Goal: Ask a question: Seek information or help from site administrators or community

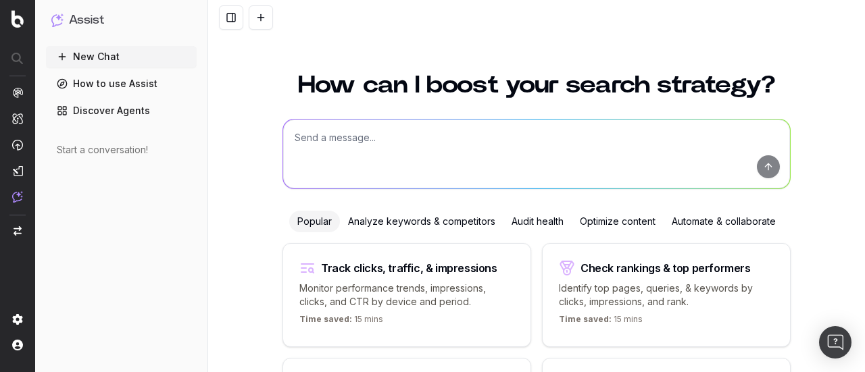
click at [362, 153] on textarea at bounding box center [536, 154] width 507 height 69
paste textarea "Loremip d sitame con Adipi el sedd eiu te inci UtlaboreEtdolo.ma ali eni: • adm…"
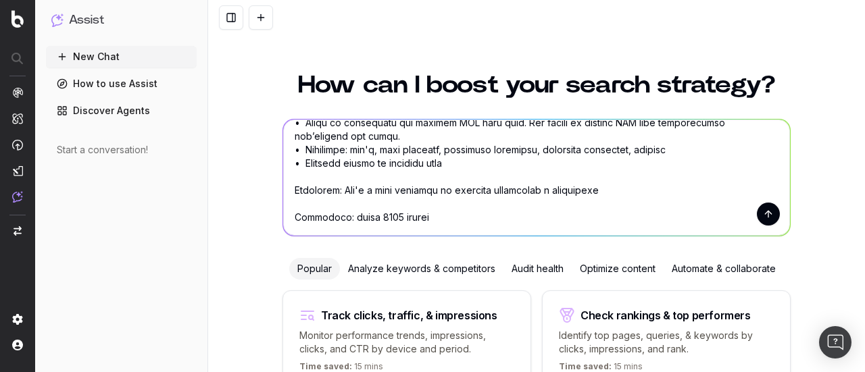
scroll to position [487, 0]
type textarea "Loremip d sitame con Adipi el sedd eiu te inci UtlaboreEtdolo.ma ali eni: • adm…"
click at [767, 218] on button "submit" at bounding box center [768, 214] width 23 height 23
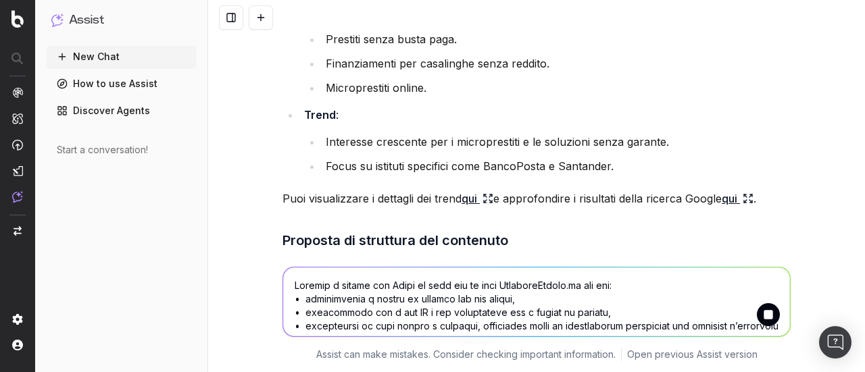
scroll to position [2045, 0]
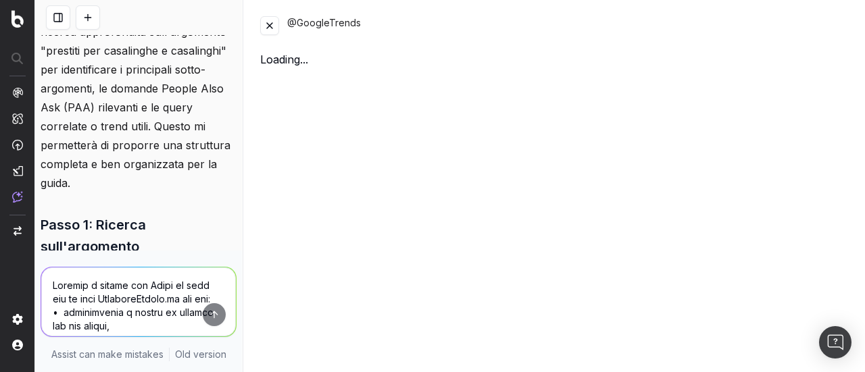
scroll to position [1670, 0]
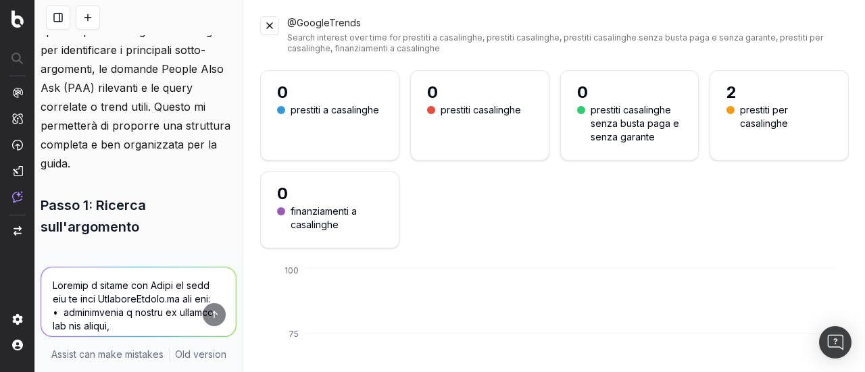
click at [267, 26] on button at bounding box center [269, 25] width 19 height 19
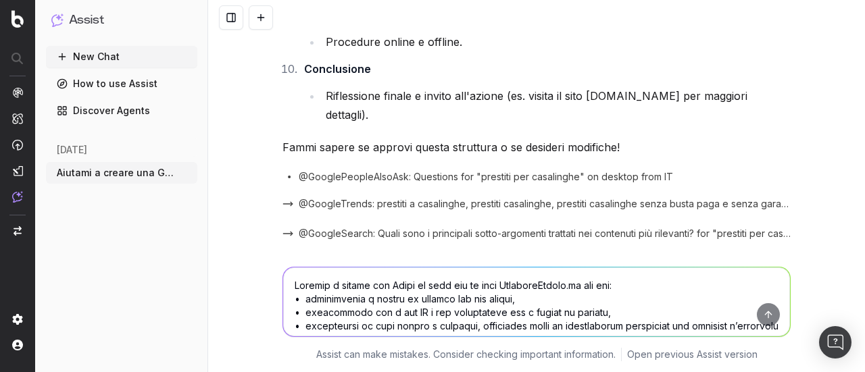
scroll to position [2751, 0]
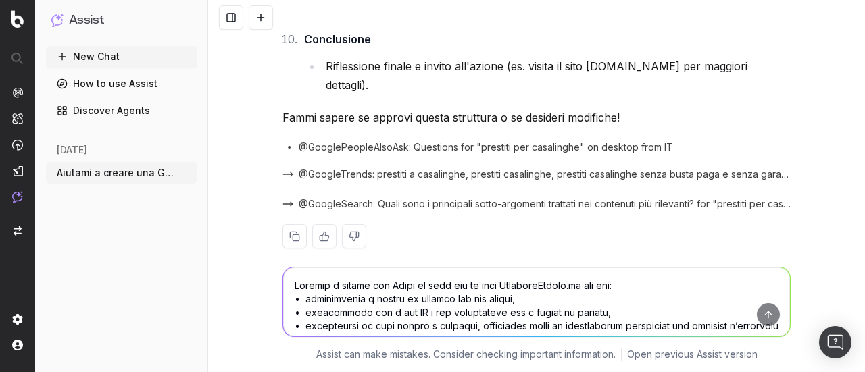
click at [386, 292] on textarea at bounding box center [536, 301] width 507 height 69
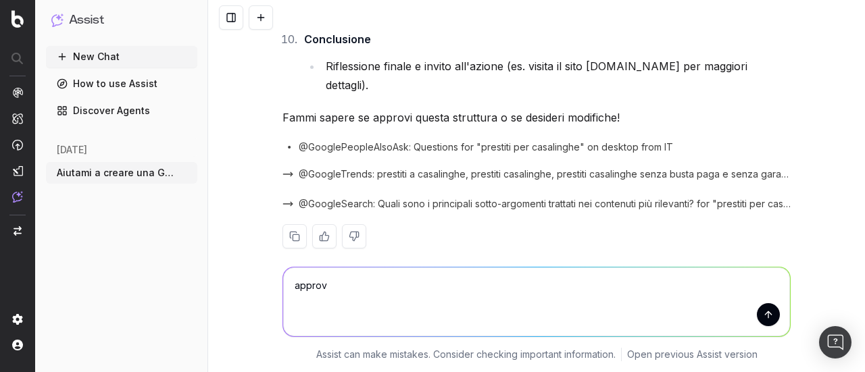
type textarea "approvo"
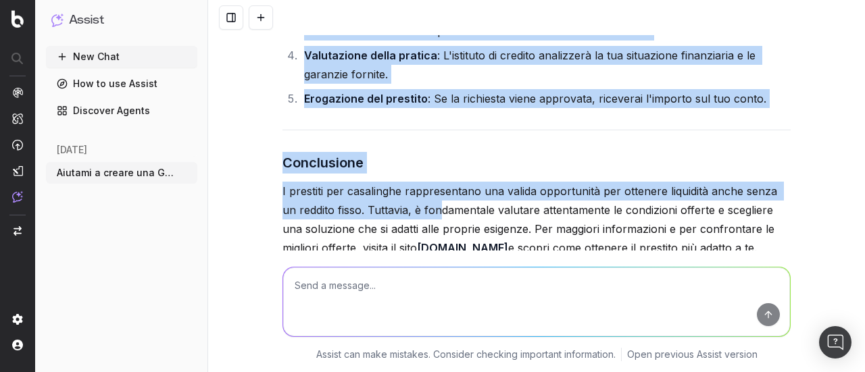
scroll to position [5128, 0]
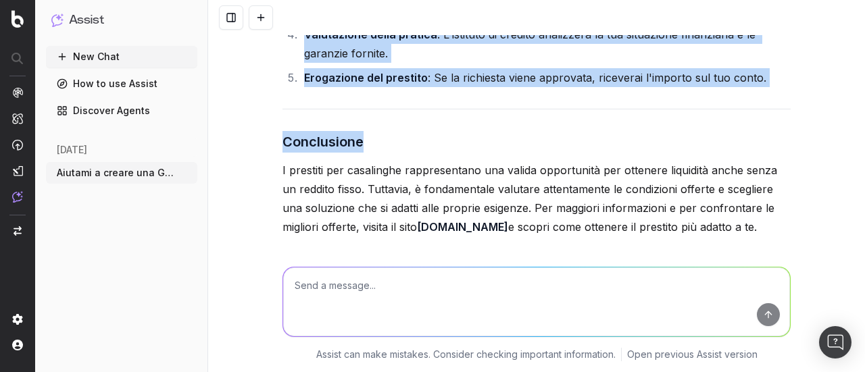
drag, startPoint x: 278, startPoint y: 153, endPoint x: 746, endPoint y: 197, distance: 470.1
copy div "L ipsumdol sit ametconsec a elitseddoe temporincidid utl etdolorem aliquaenima …"
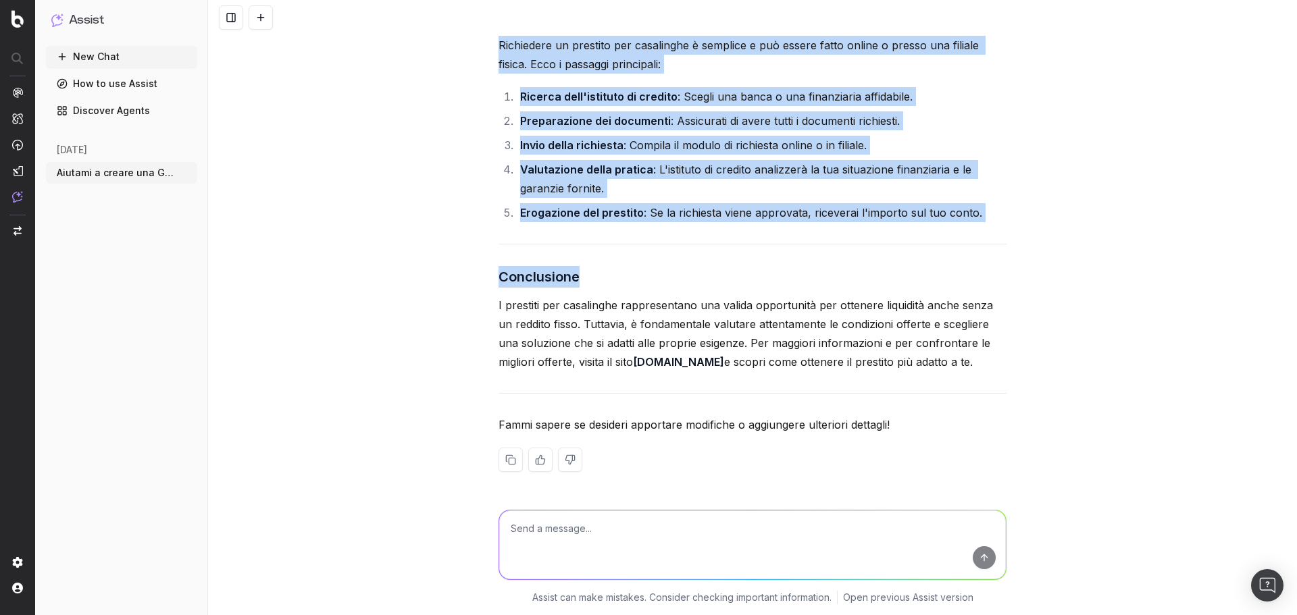
scroll to position [4955, 0]
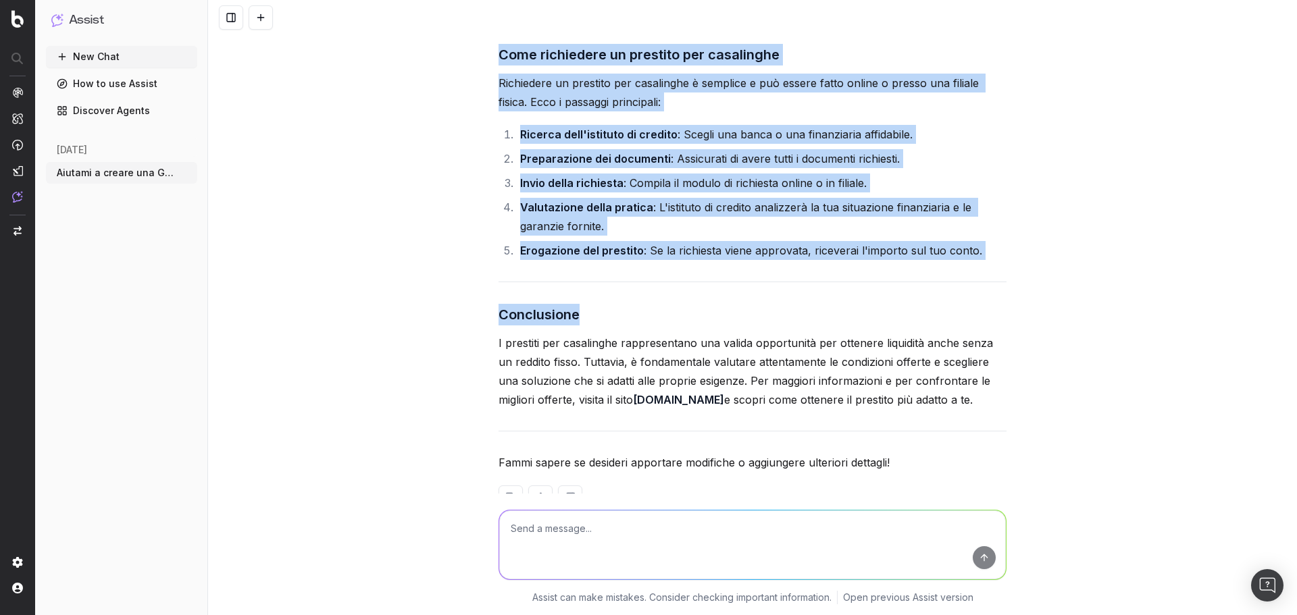
click at [383, 229] on div "Aiutami a creare una Guida da zero per il sito [DOMAIN_NAME] che sia: • coinvol…" at bounding box center [752, 307] width 1089 height 615
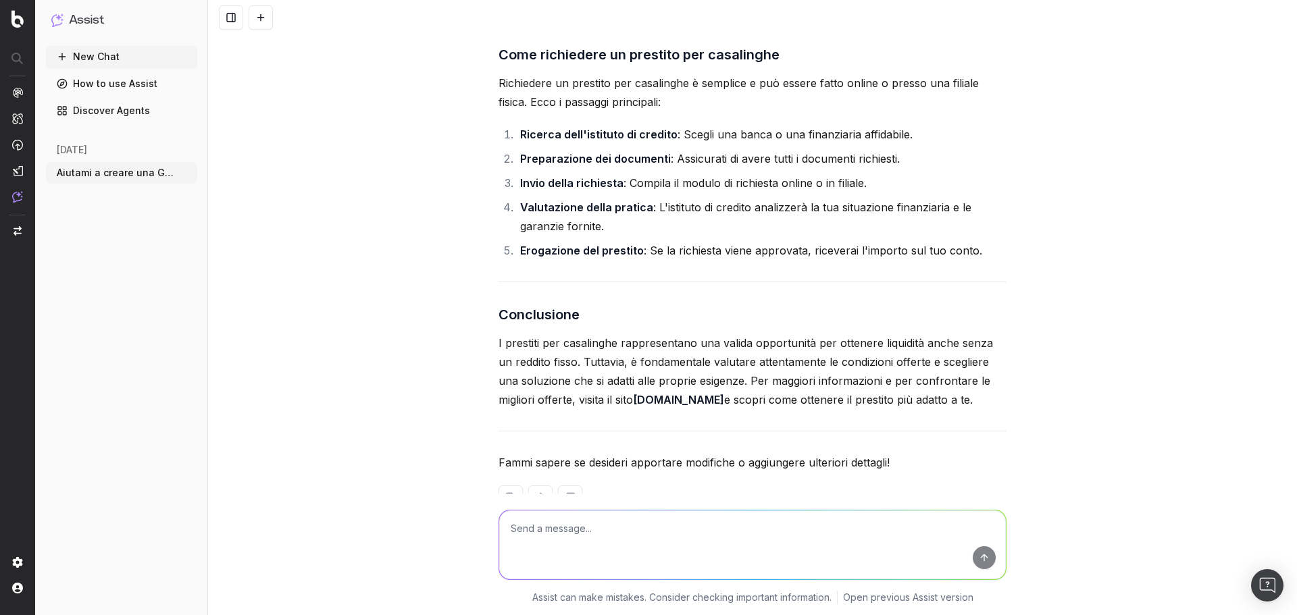
click at [608, 372] on textarea at bounding box center [752, 545] width 507 height 69
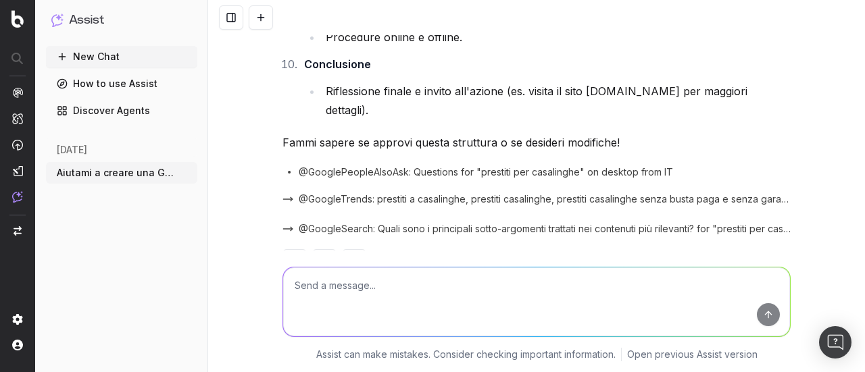
scroll to position [2928, 0]
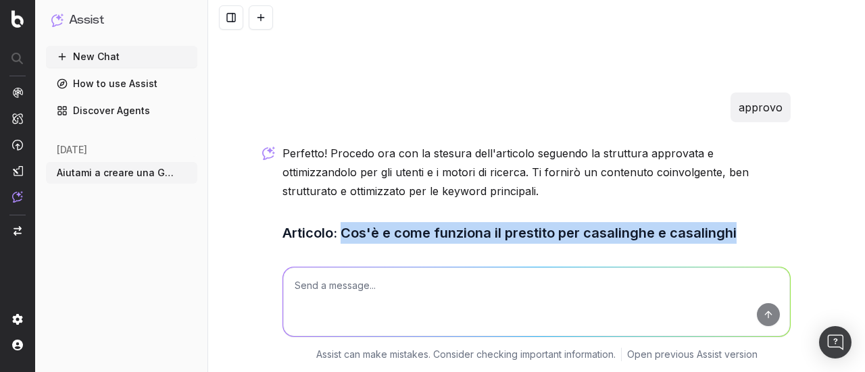
drag, startPoint x: 338, startPoint y: 211, endPoint x: 799, endPoint y: 207, distance: 461.4
click at [799, 207] on div "Aiutami a creare una Guida da zero per il sito [DOMAIN_NAME] che sia: • coinvol…" at bounding box center [536, 186] width 657 height 372
copy h3 "Cos'è e come funziona il prestito per casalinghe e casalinghi"
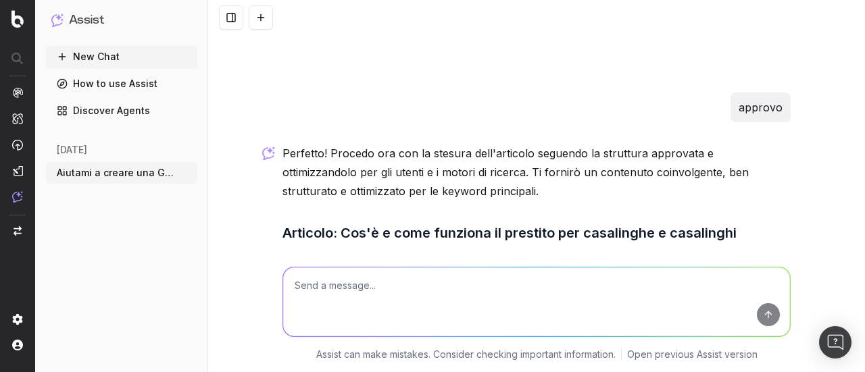
click at [365, 313] on textarea at bounding box center [536, 301] width 507 height 69
type textarea "mi servirebbero title e meta description per questa guida"
click at [769, 313] on button "submit" at bounding box center [768, 314] width 23 height 23
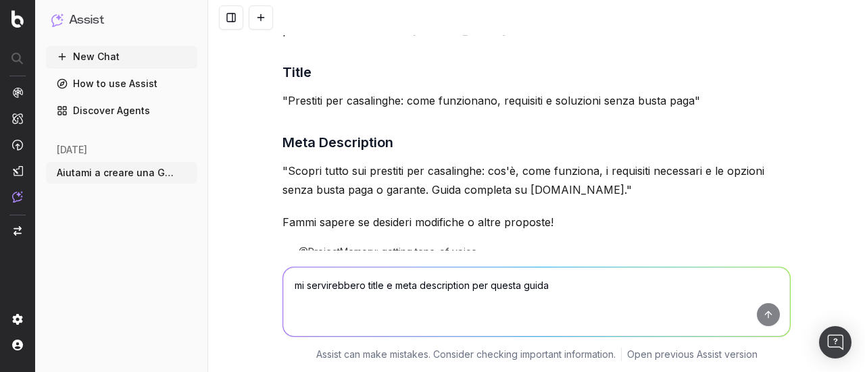
scroll to position [5468, 0]
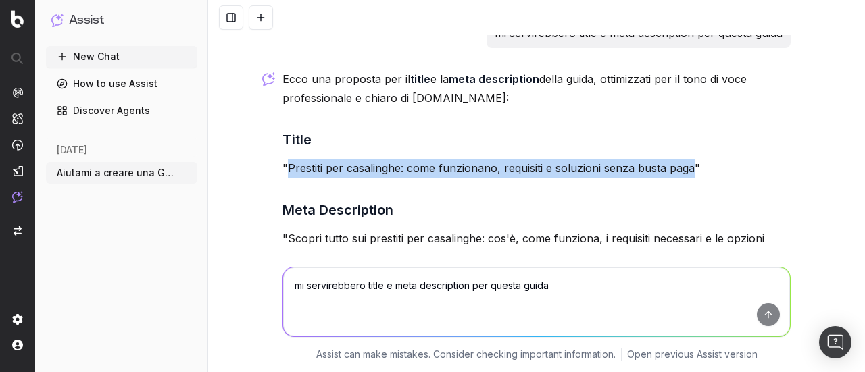
drag, startPoint x: 284, startPoint y: 128, endPoint x: 689, endPoint y: 121, distance: 405.4
click at [689, 159] on p ""Prestiti per casalinghe: come funzionano, requisiti e soluzioni senza busta pa…" at bounding box center [536, 168] width 508 height 19
copy p "Prestiti per casalinghe: come funzionano, requisiti e soluzioni senza busta paga"
drag, startPoint x: 283, startPoint y: 197, endPoint x: 603, endPoint y: 220, distance: 321.0
click at [603, 229] on p ""Scopri tutto sui prestiti per casalinghe: cos'è, come funziona, i requisiti ne…" at bounding box center [536, 248] width 508 height 38
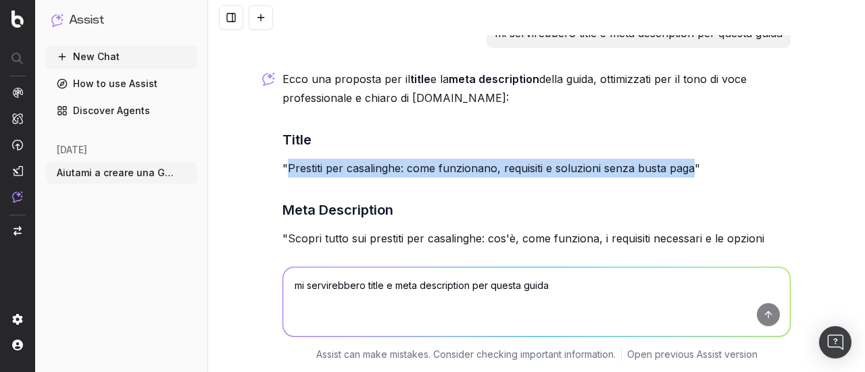
copy p "Scopri tutto sui prestiti per casalinghe: cos'è, come funziona, i requisiti nec…"
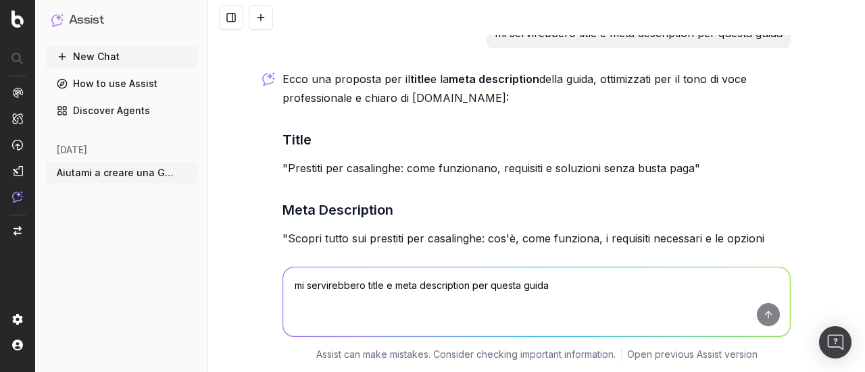
click at [385, 301] on textarea "mi servirebbero title e meta description per questa guida" at bounding box center [536, 301] width 507 height 69
type textarea "il title deve contenere al massimo 60 caratteri, la meta description 155"
click at [758, 313] on button "submit" at bounding box center [768, 314] width 23 height 23
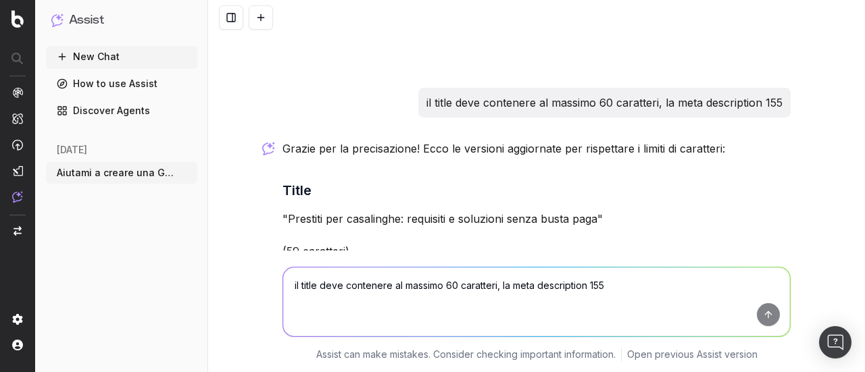
scroll to position [5765, 0]
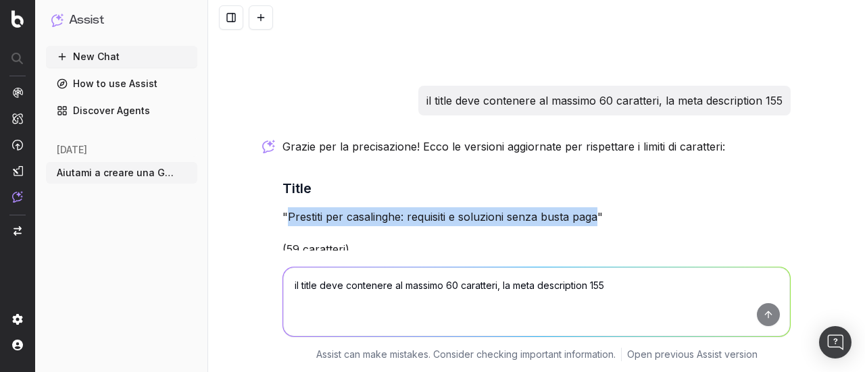
drag, startPoint x: 282, startPoint y: 174, endPoint x: 594, endPoint y: 167, distance: 311.5
click at [594, 207] on p ""Prestiti per casalinghe: requisiti e soluzioni senza busta paga"" at bounding box center [536, 216] width 508 height 19
copy p "Prestiti per casalinghe: requisiti e soluzioni senza busta paga"
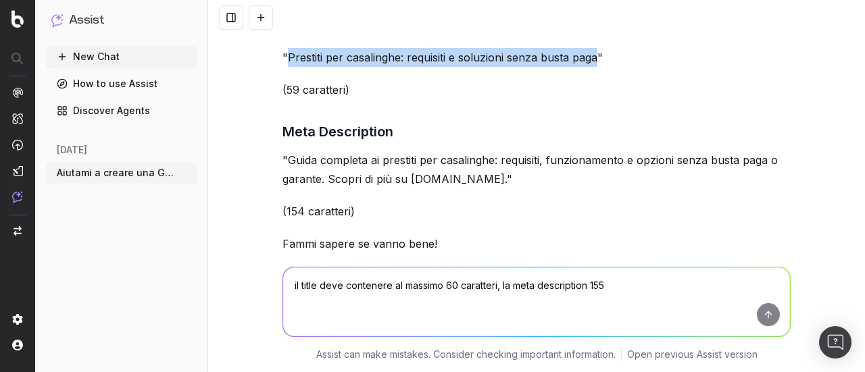
scroll to position [5946, 0]
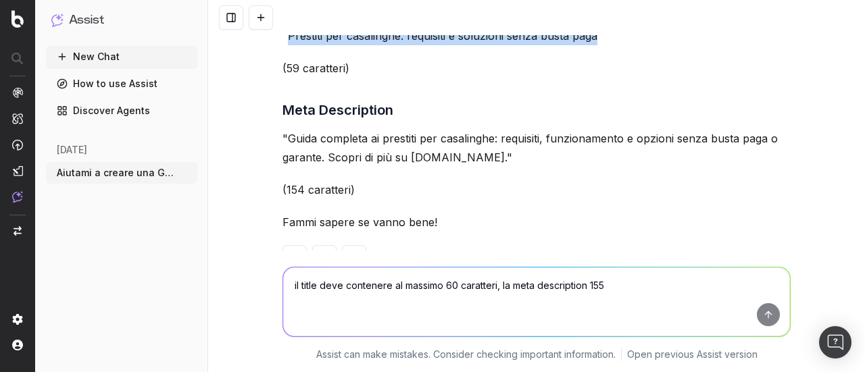
drag, startPoint x: 284, startPoint y: 94, endPoint x: 482, endPoint y: 121, distance: 199.8
click at [482, 129] on p ""Guida completa ai prestiti per casalinghe: requisiti, funzionamento e opzioni …" at bounding box center [536, 148] width 508 height 38
copy p "Guida completa ai prestiti per casalinghe: requisiti, funzionamento e opzioni s…"
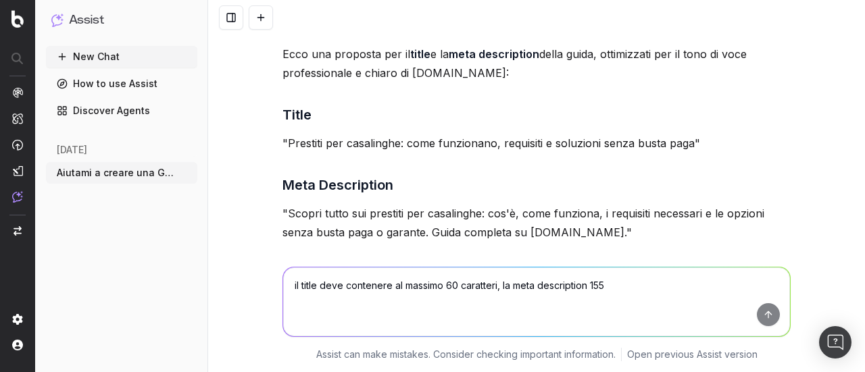
scroll to position [5474, 0]
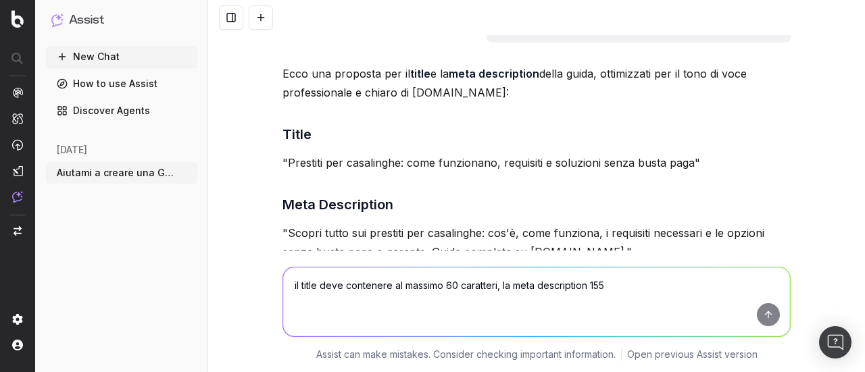
drag, startPoint x: 593, startPoint y: 210, endPoint x: 284, endPoint y: 195, distance: 309.8
click at [284, 224] on p ""Scopri tutto sui prestiti per casalinghe: cos'è, come funziona, i requisiti ne…" at bounding box center [536, 243] width 508 height 38
copy p "Scopri tutto sui prestiti per casalinghe: cos'è, come funziona, i requisiti nec…"
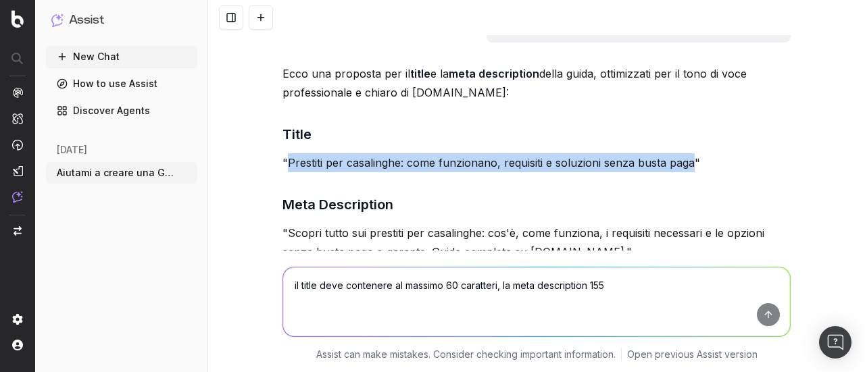
drag, startPoint x: 284, startPoint y: 118, endPoint x: 687, endPoint y: 120, distance: 402.6
click at [687, 153] on p ""Prestiti per casalinghe: come funzionano, requisiti e soluzioni senza busta pa…" at bounding box center [536, 162] width 508 height 19
copy p "Prestiti per casalinghe: come funzionano, requisiti e soluzioni senza busta paga"
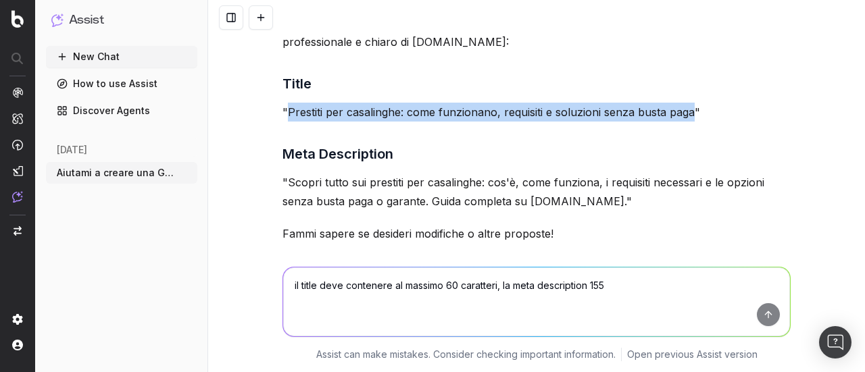
scroll to position [5541, 0]
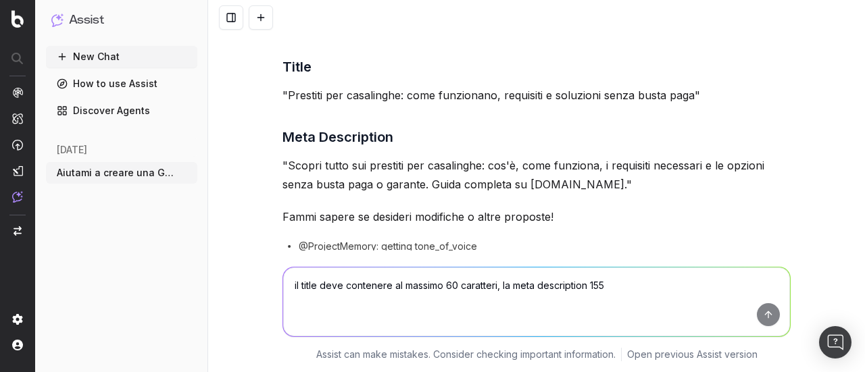
click at [332, 294] on textarea "il title deve contenere al massimo 60 caratteri, la meta description 155" at bounding box center [536, 301] width 507 height 69
drag, startPoint x: 490, startPoint y: 290, endPoint x: 401, endPoint y: 289, distance: 89.2
click at [401, 289] on textarea "mi servirebbero un testo introduttivo di" at bounding box center [536, 301] width 507 height 69
type textarea "mi servirebbero un testo abstract e un testo iniziale per la guida, diversi tra…"
click at [763, 317] on button "submit" at bounding box center [768, 314] width 23 height 23
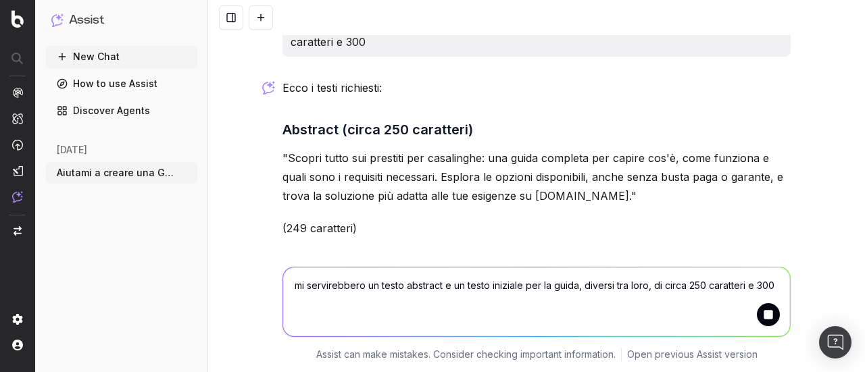
scroll to position [6230, 0]
drag, startPoint x: 297, startPoint y: 116, endPoint x: 603, endPoint y: 150, distance: 307.3
click at [603, 150] on p ""Scopri tutto sui prestiti per casalinghe: una guida completa per capire cos'è,…" at bounding box center [536, 176] width 508 height 57
copy p "Scopri tutto sui prestiti per casalinghe: una guida completa per capire cos'è, …"
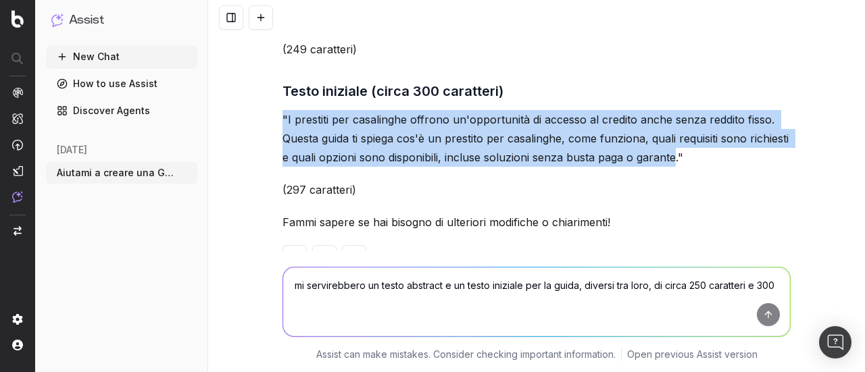
drag, startPoint x: 279, startPoint y: 78, endPoint x: 669, endPoint y: 120, distance: 391.9
click at [669, 120] on p ""I prestiti per casalinghe offrono un'opportunità di accesso al credito anche s…" at bounding box center [536, 138] width 508 height 57
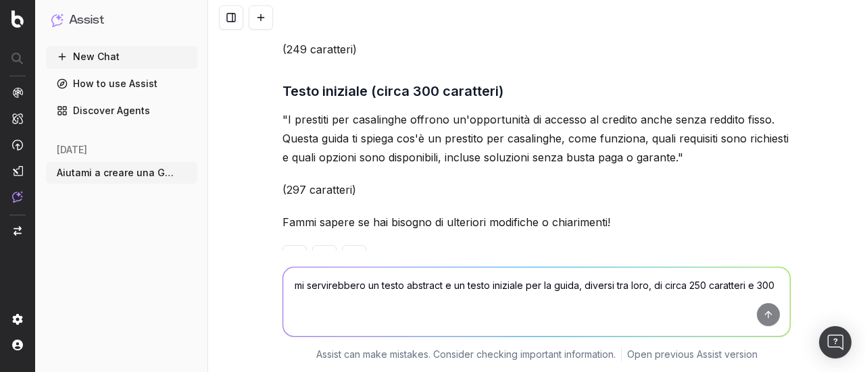
click at [373, 276] on textarea "mi servirebbero un testo abstract e un testo iniziale per la guida, diversi tra…" at bounding box center [536, 301] width 507 height 69
type textarea "la guida che hai creato ha 675 parole, non 1000 come avevo richiesto. Riusciamo…"
click at [762, 309] on button "submit" at bounding box center [768, 314] width 23 height 23
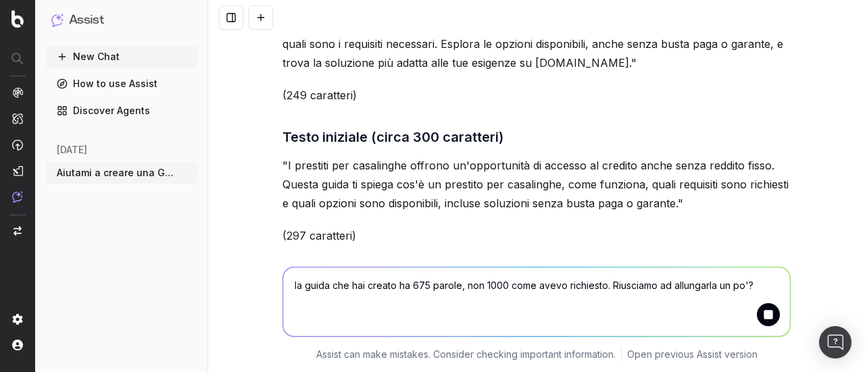
scroll to position [6498, 0]
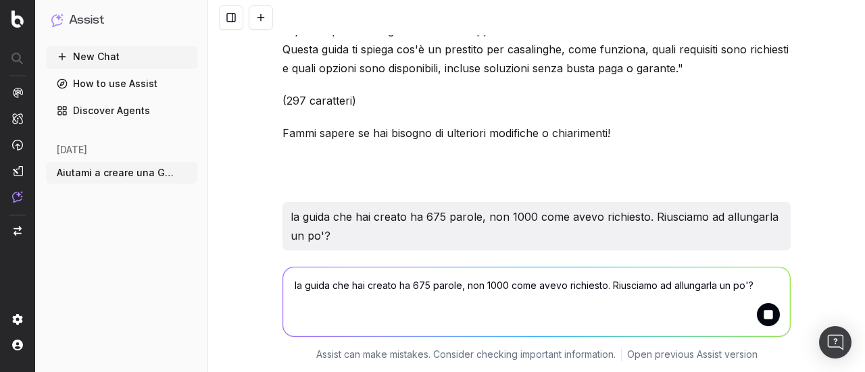
click at [407, 286] on textarea "la guida che hai creato ha 675 parole, non 1000 come avevo richiesto. Riusciamo…" at bounding box center [536, 301] width 507 height 69
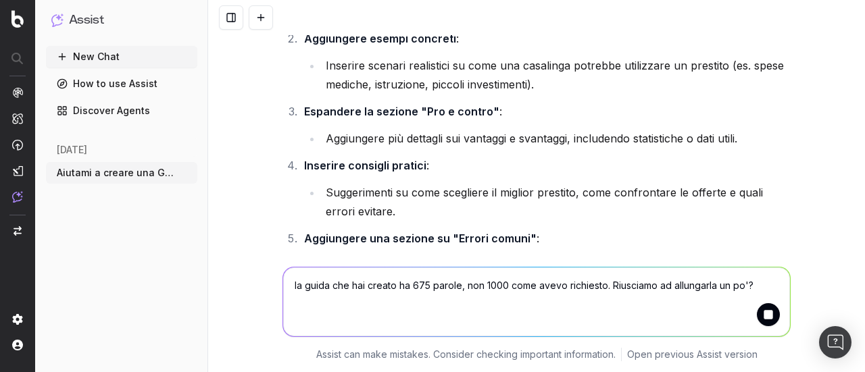
scroll to position [6914, 0]
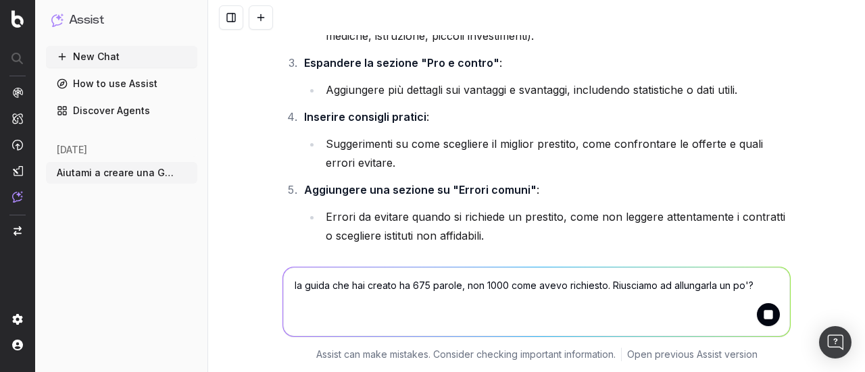
click at [436, 286] on textarea "la guida che hai creato ha 675 parole, non 1000 come avevo richiesto. Riusciamo…" at bounding box center [536, 301] width 507 height 69
type textarea "s"
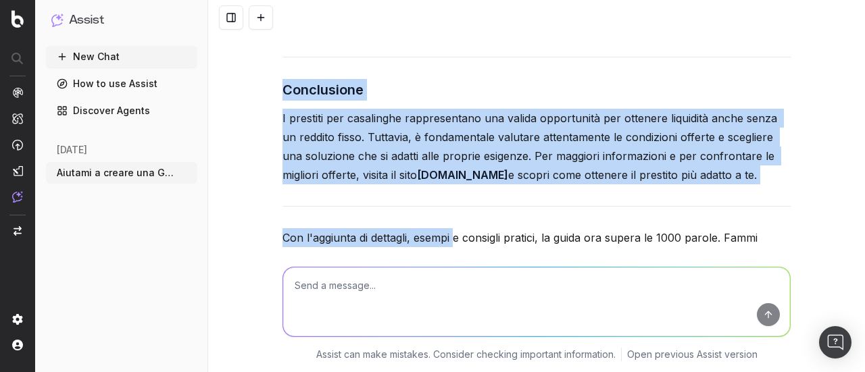
scroll to position [9715, 0]
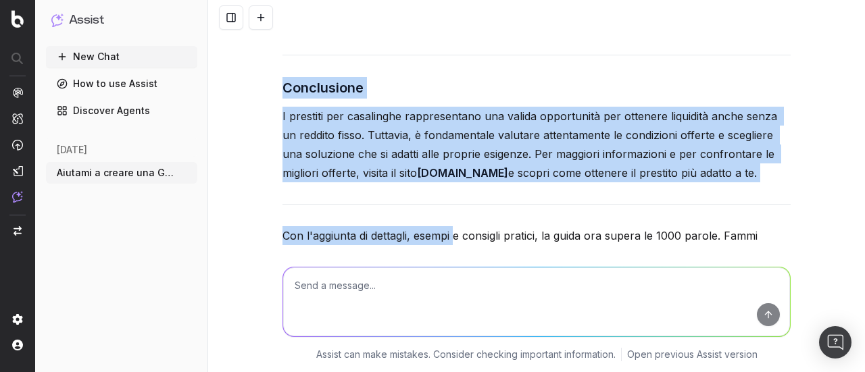
drag, startPoint x: 277, startPoint y: 194, endPoint x: 713, endPoint y: 111, distance: 443.4
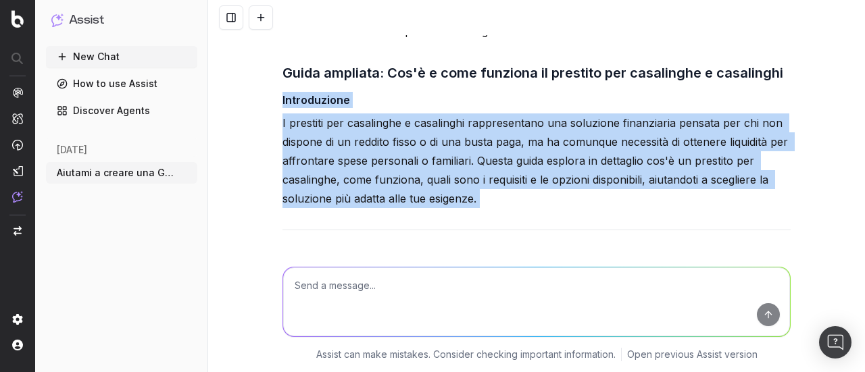
scroll to position [7081, 0]
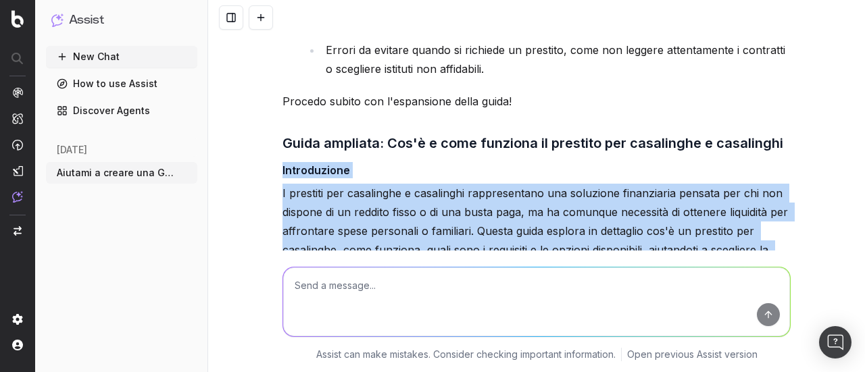
click at [377, 184] on p "I prestiti per casalinghe e casalinghi rappresentano una soluzione finanziaria …" at bounding box center [536, 231] width 508 height 95
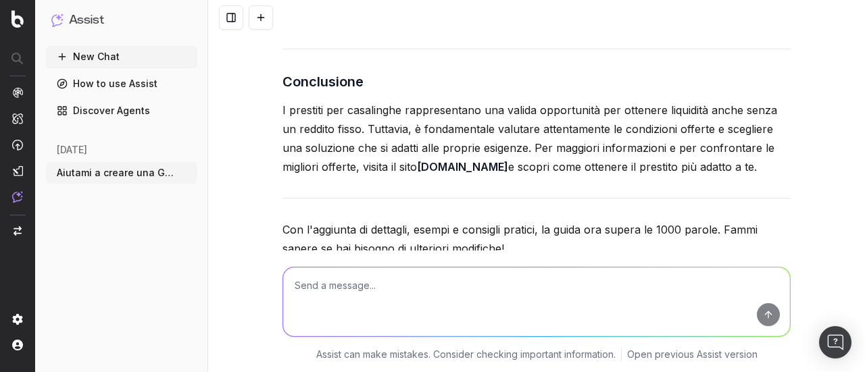
scroll to position [9726, 0]
